Goal: Task Accomplishment & Management: Manage account settings

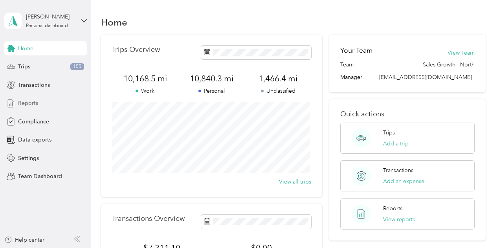
click at [36, 103] on span "Reports" at bounding box center [28, 103] width 20 height 8
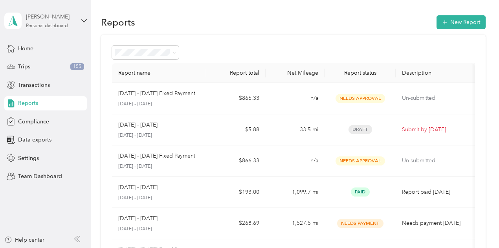
click at [61, 20] on div "[PERSON_NAME]" at bounding box center [50, 17] width 49 height 8
click at [68, 65] on div "Team dashboard" at bounding box center [87, 65] width 154 height 14
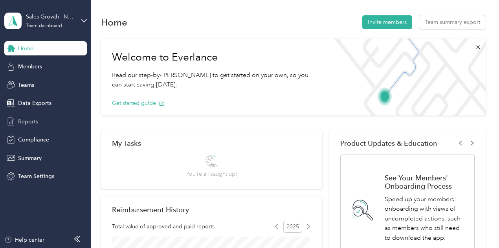
click at [54, 122] on div "Reports" at bounding box center [45, 121] width 82 height 14
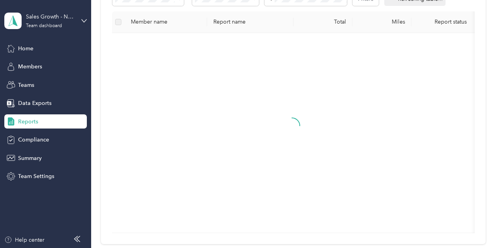
scroll to position [157, 0]
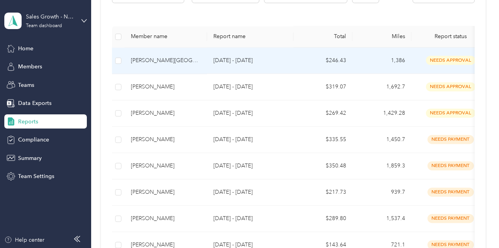
click at [279, 86] on td "[DATE] - [DATE]" at bounding box center [250, 87] width 86 height 26
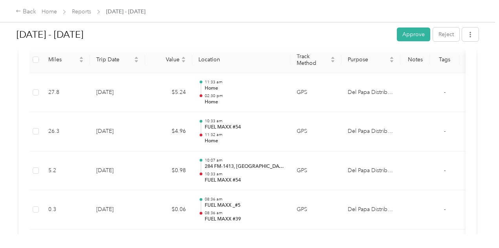
scroll to position [200, 0]
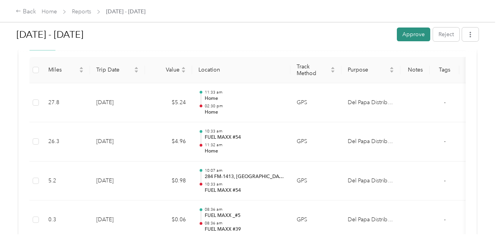
click at [416, 40] on button "Approve" at bounding box center [413, 34] width 33 height 14
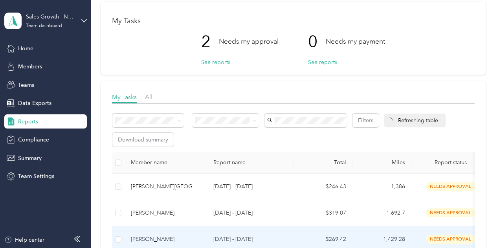
scroll to position [79, 0]
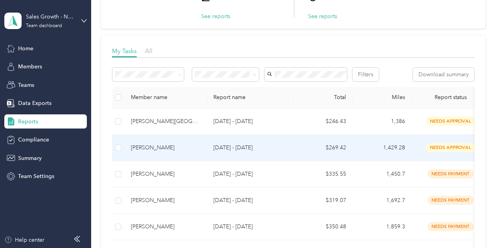
click at [229, 152] on p "[DATE] - [DATE]" at bounding box center [250, 147] width 74 height 9
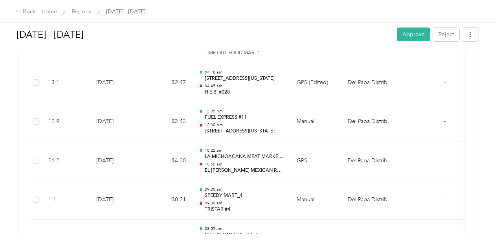
scroll to position [5145, 0]
click at [417, 33] on button "Approve" at bounding box center [413, 34] width 33 height 14
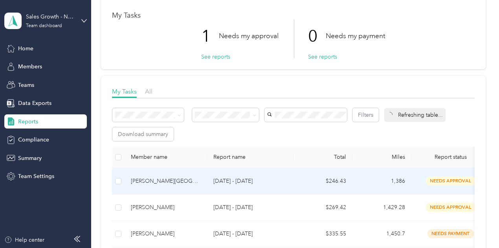
scroll to position [118, 0]
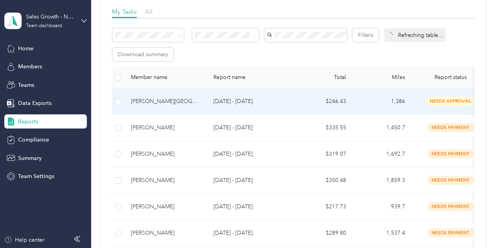
click at [253, 106] on p "[DATE] - [DATE]" at bounding box center [250, 101] width 74 height 9
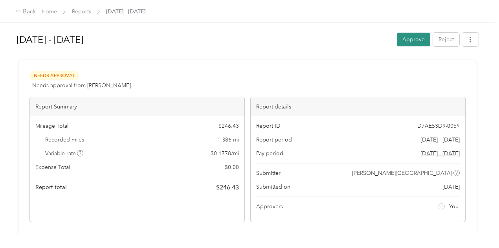
click at [405, 40] on button "Approve" at bounding box center [413, 40] width 33 height 14
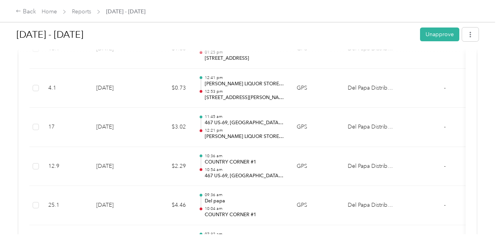
scroll to position [4241, 0]
